Goal: Navigation & Orientation: Find specific page/section

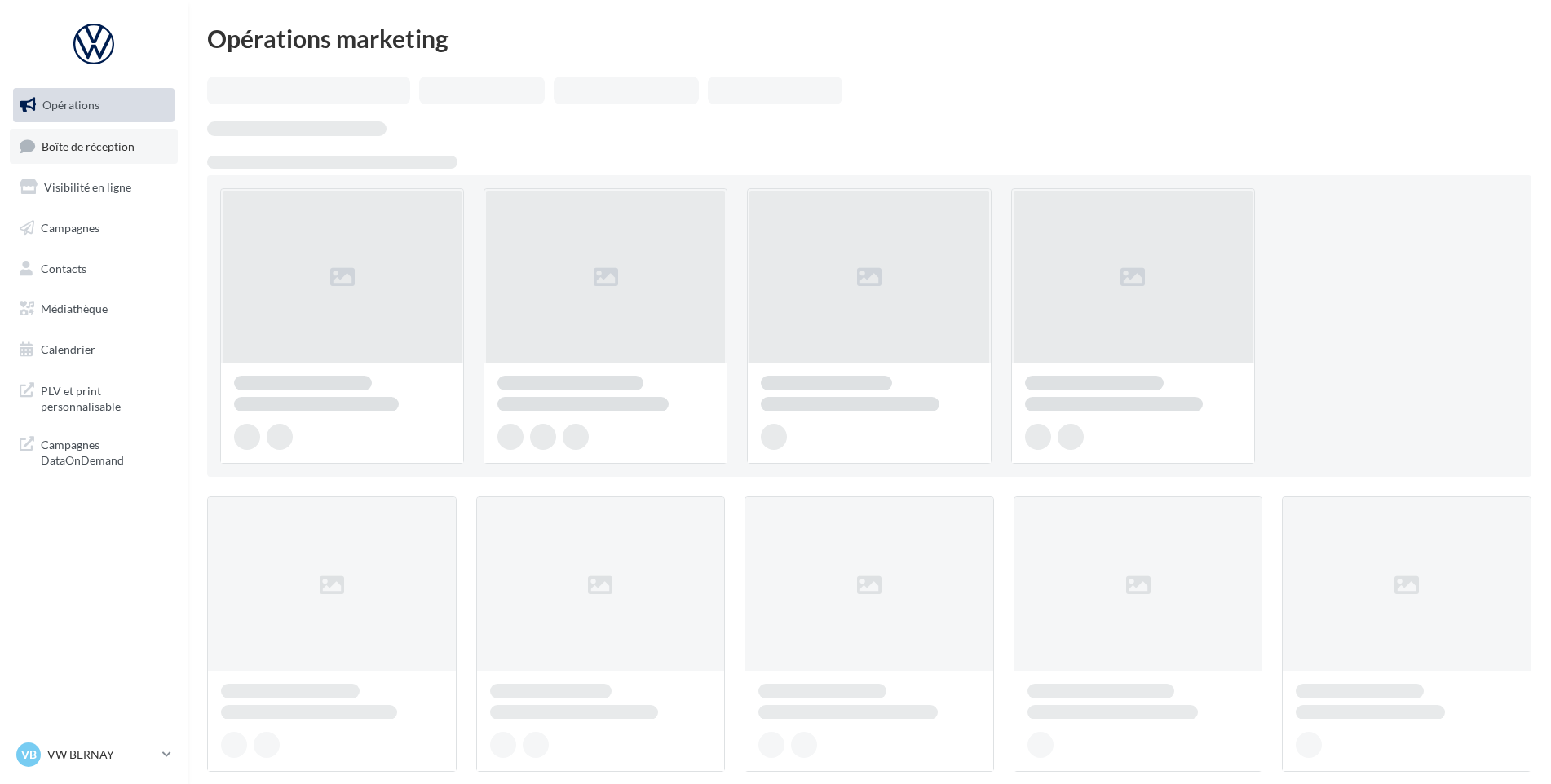
click at [111, 152] on span "Boîte de réception" at bounding box center [88, 146] width 93 height 14
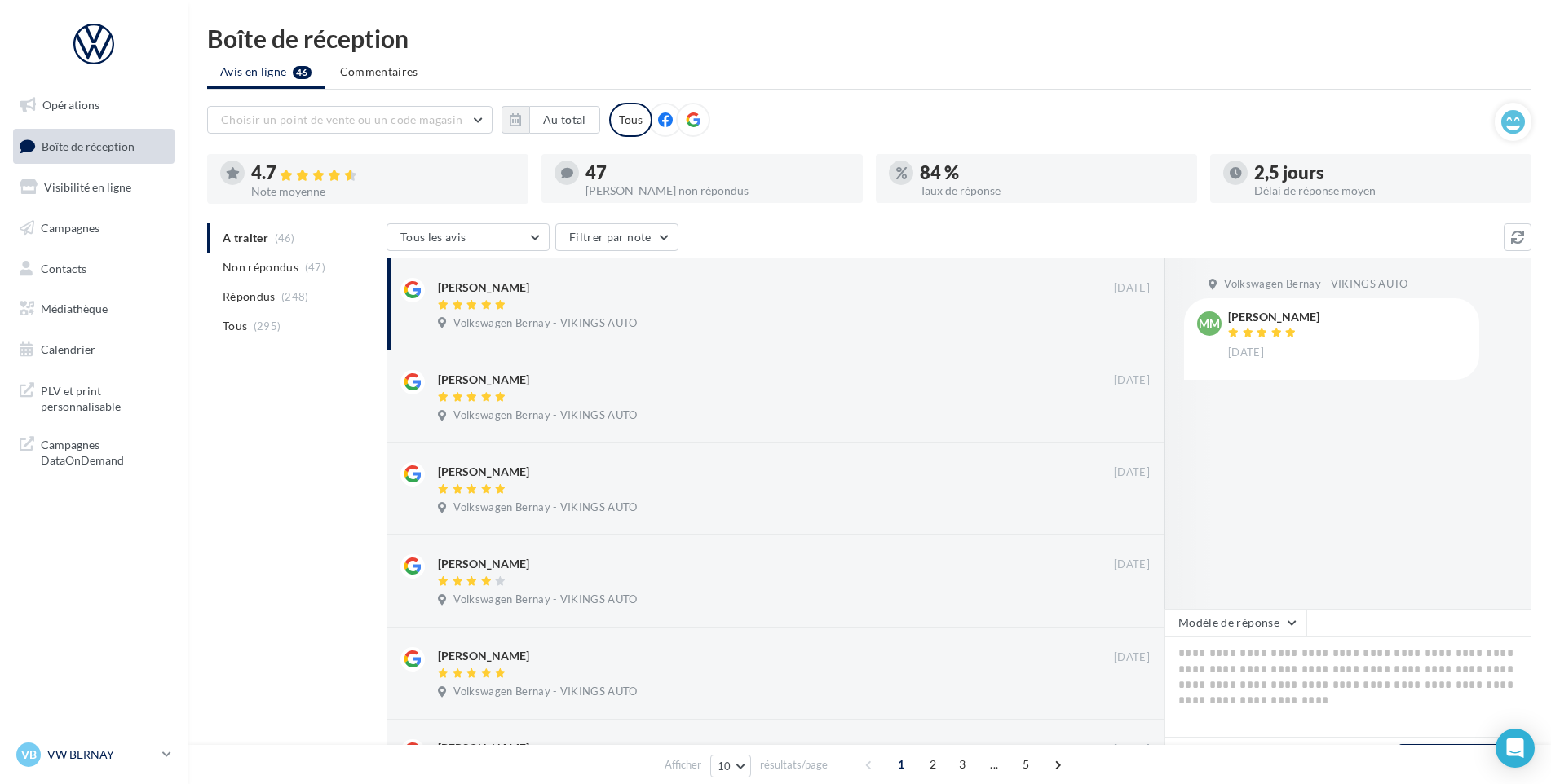
click at [116, 764] on div "VB VW BERNAY vw-ber-vau" at bounding box center [86, 755] width 140 height 25
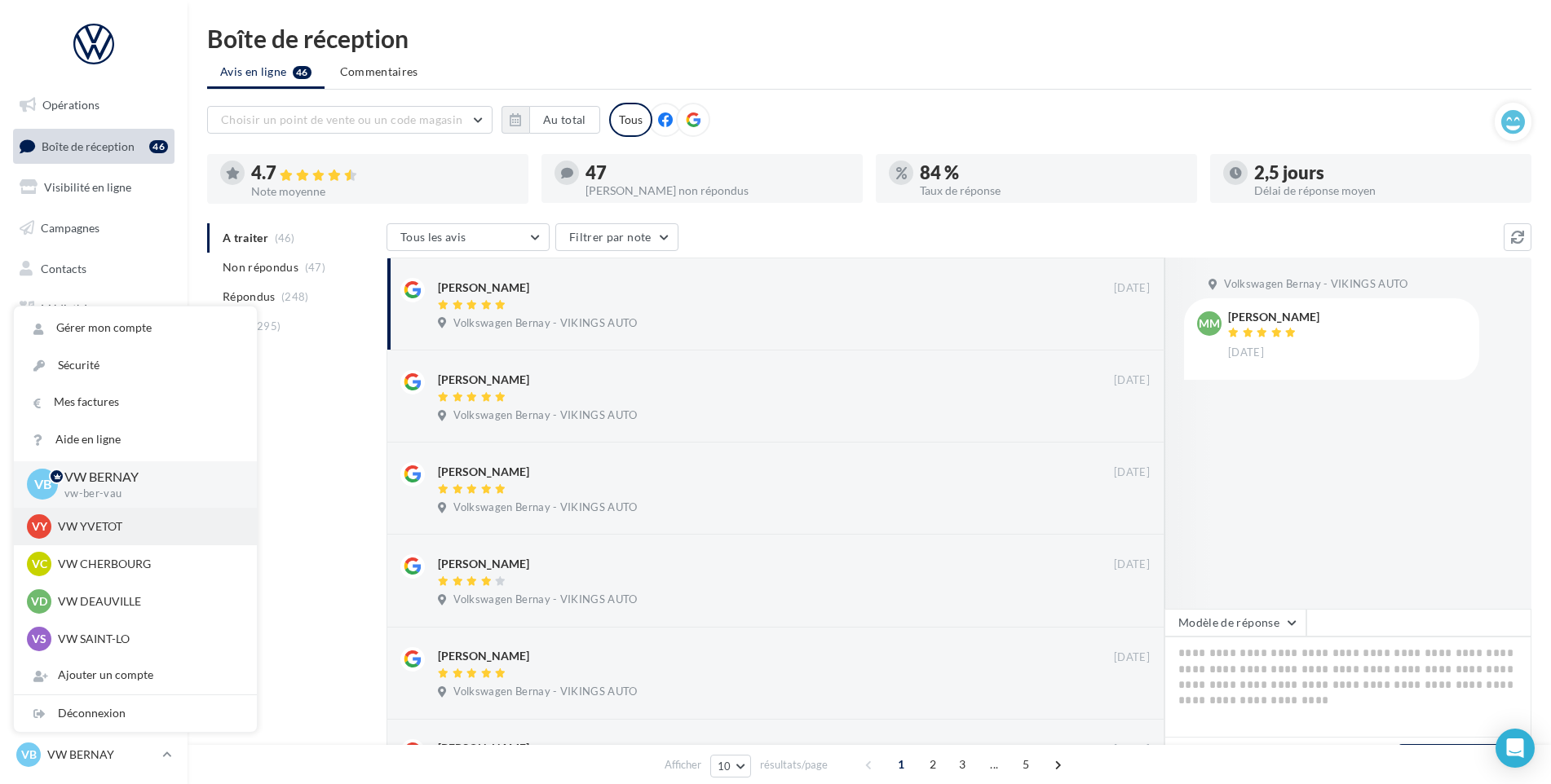
click at [141, 538] on div "VY VW YVETOT vw-yve-vau" at bounding box center [134, 527] width 217 height 25
